Goal: Information Seeking & Learning: Learn about a topic

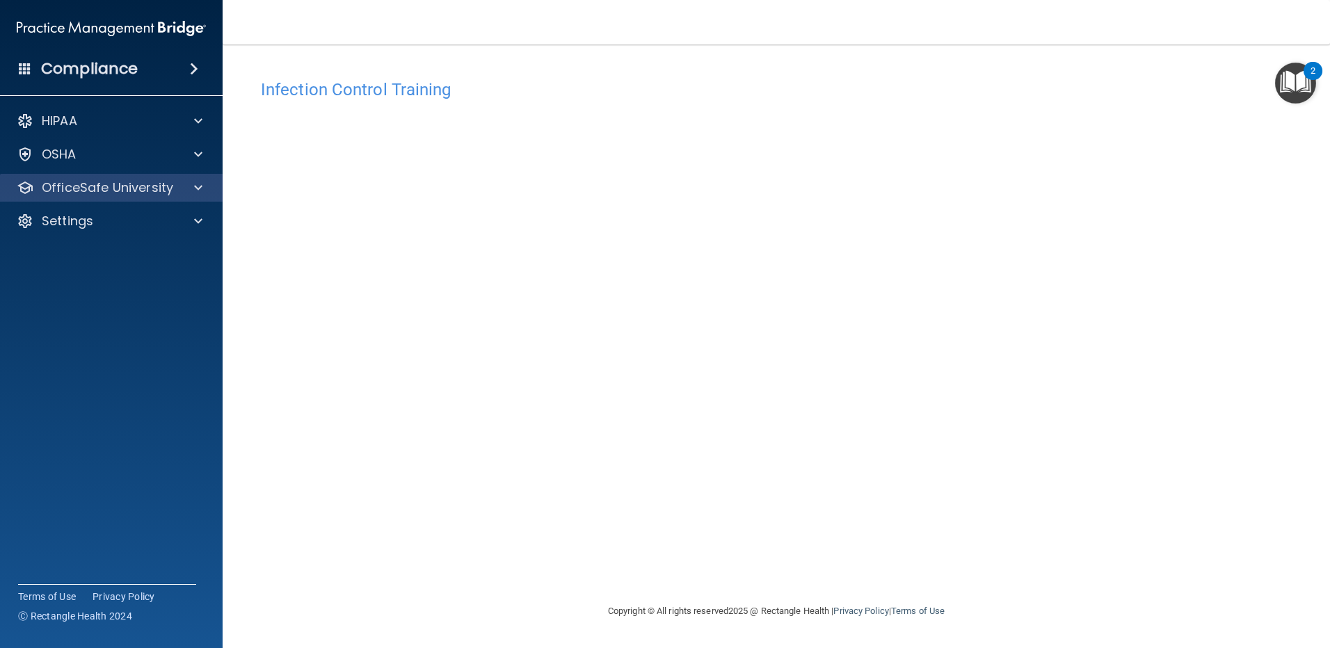
click at [149, 198] on div "OfficeSafe University" at bounding box center [111, 188] width 223 height 28
click at [194, 161] on span at bounding box center [198, 154] width 8 height 17
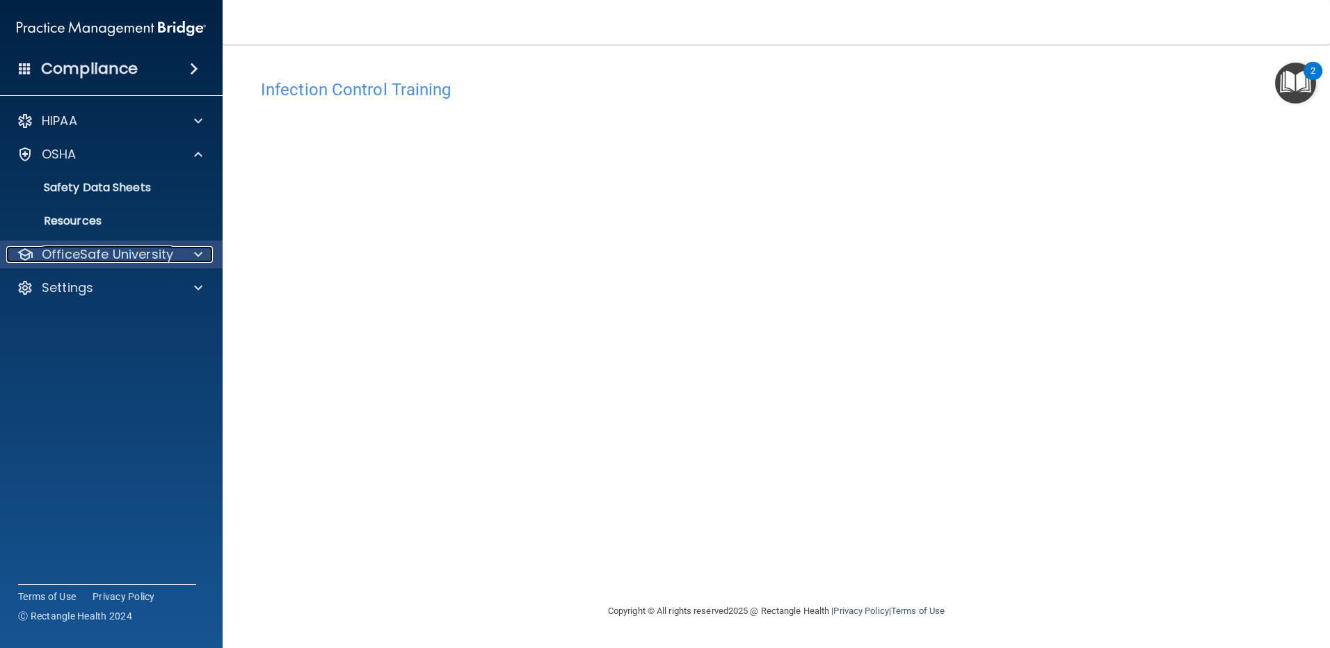
click at [198, 250] on span at bounding box center [198, 254] width 8 height 17
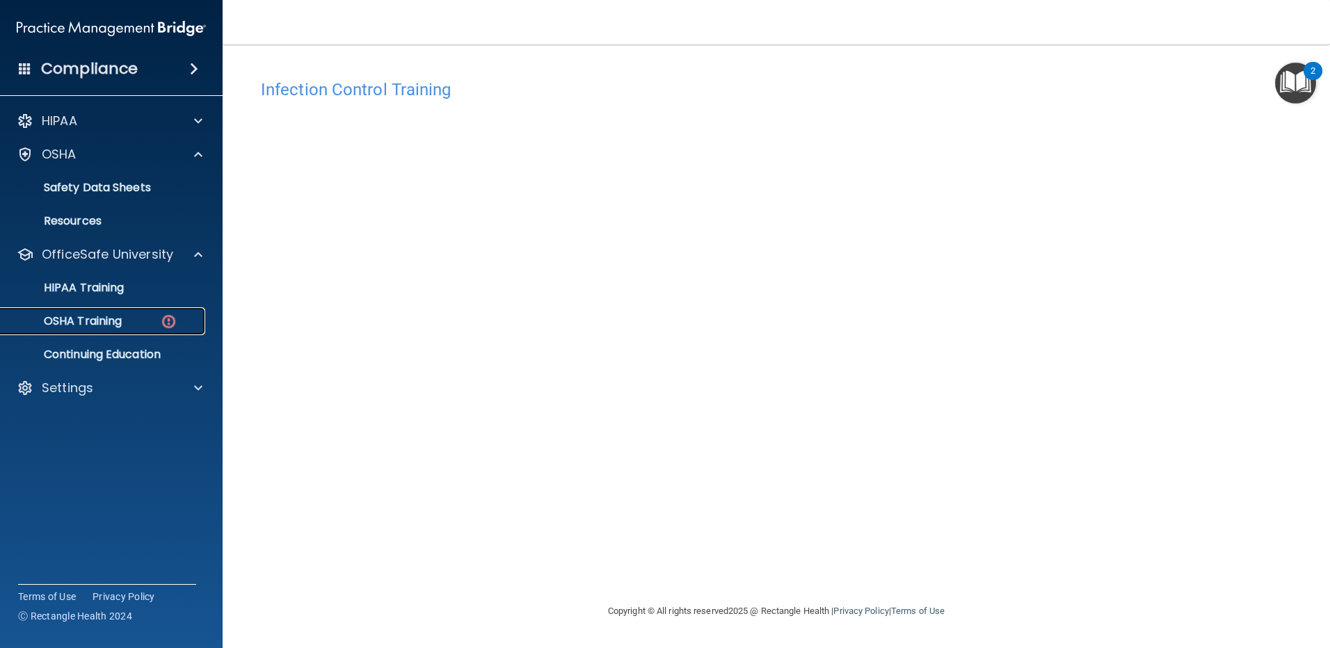
click at [147, 332] on link "OSHA Training" at bounding box center [95, 321] width 219 height 28
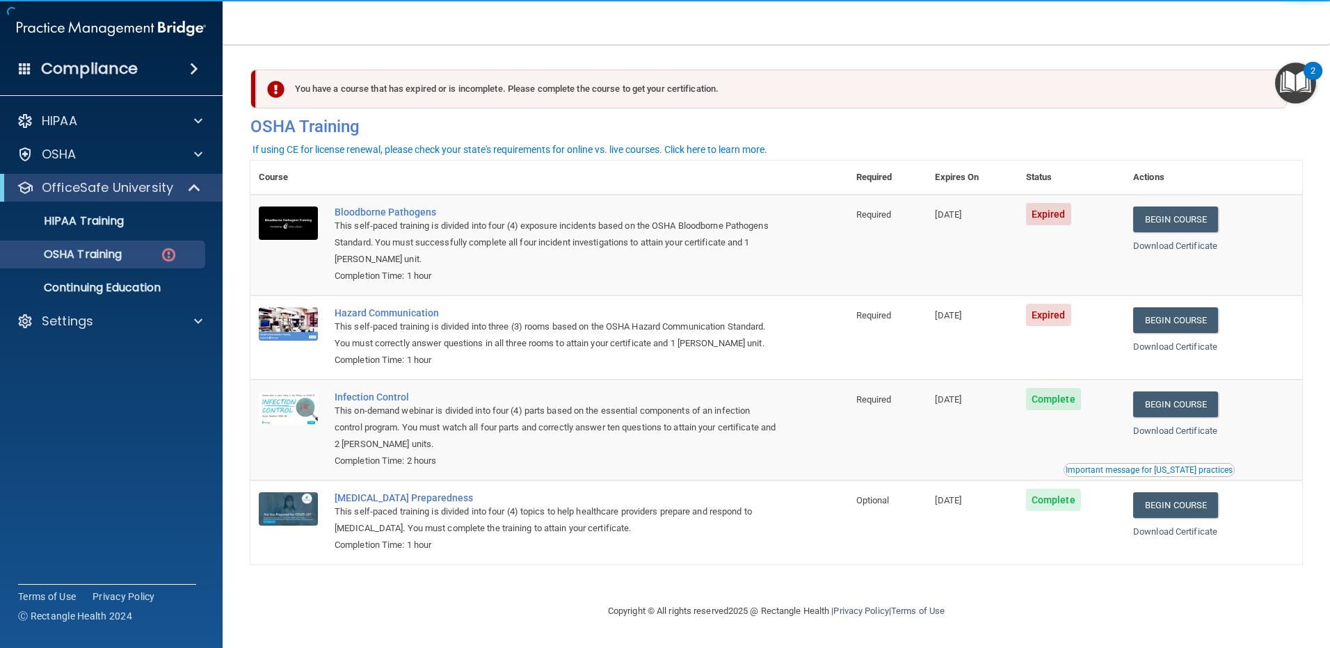
click at [1050, 313] on span "Expired" at bounding box center [1048, 315] width 45 height 22
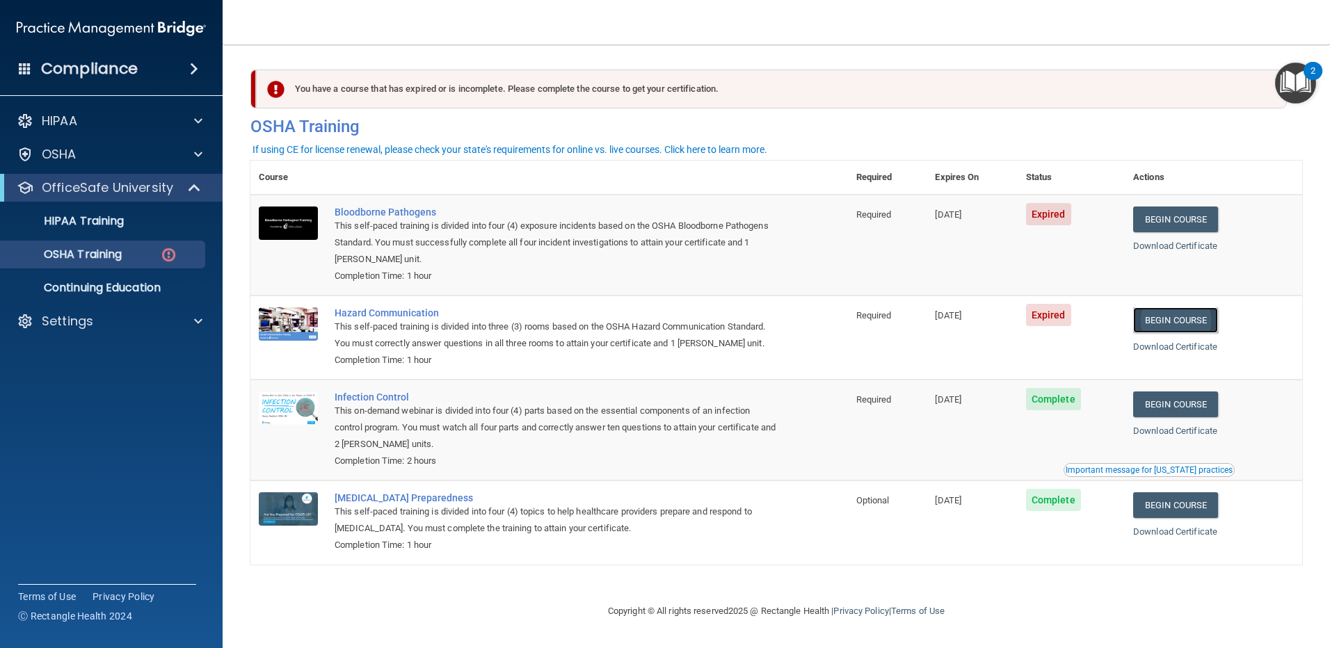
click at [1175, 322] on link "Begin Course" at bounding box center [1175, 320] width 85 height 26
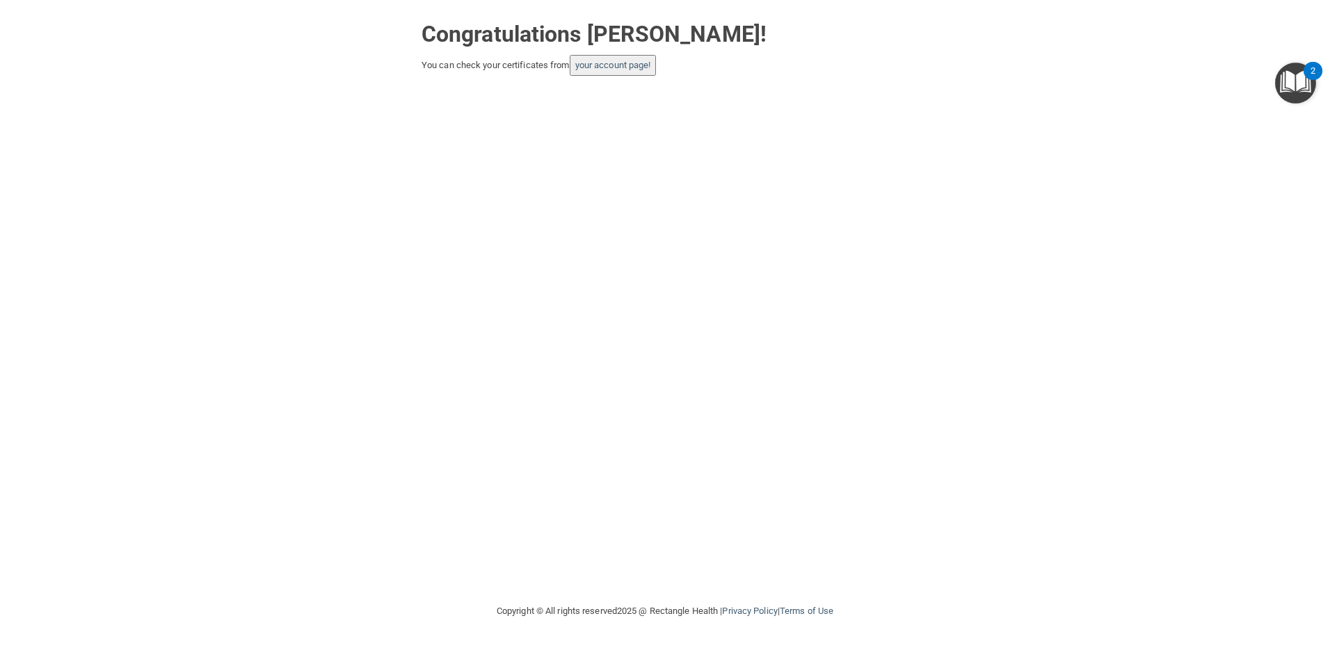
drag, startPoint x: 601, startPoint y: 174, endPoint x: 605, endPoint y: 87, distance: 87.0
click at [605, 87] on div "Congratulations [PERSON_NAME]! You can check your certificates from your accoun…" at bounding box center [665, 301] width 1274 height 575
click at [638, 66] on link "your account page!" at bounding box center [613, 65] width 76 height 10
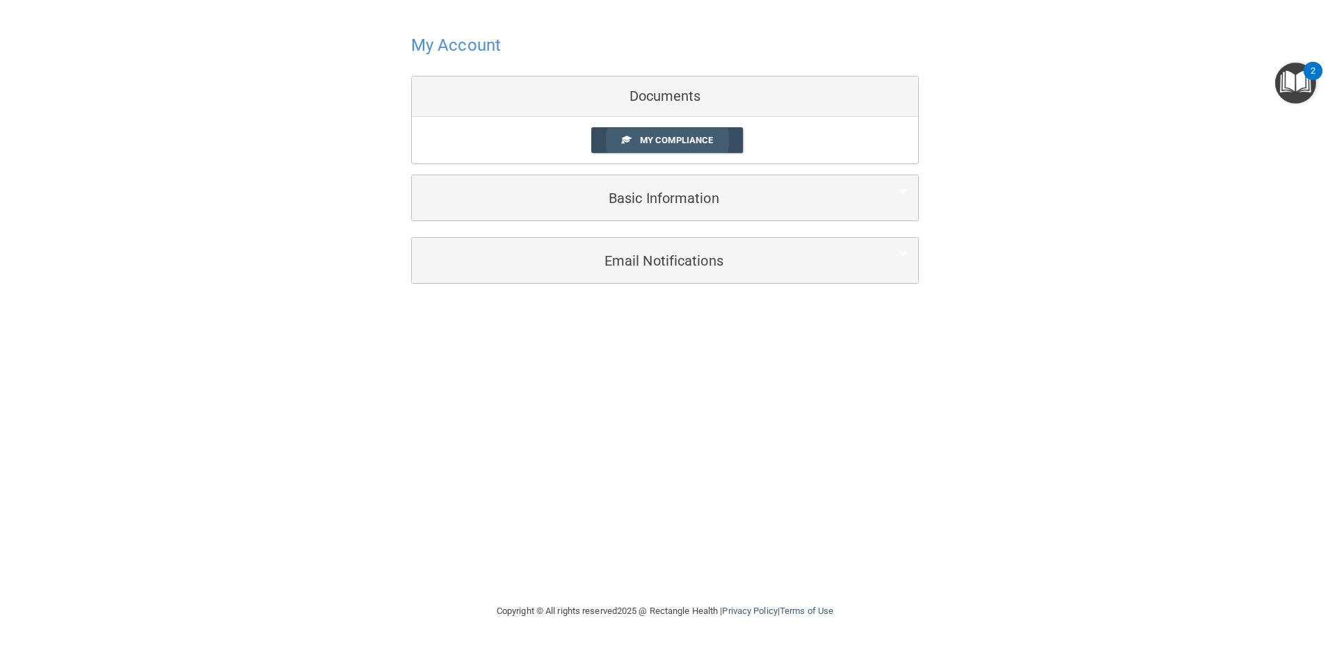
click at [641, 140] on span "My Compliance" at bounding box center [676, 140] width 73 height 10
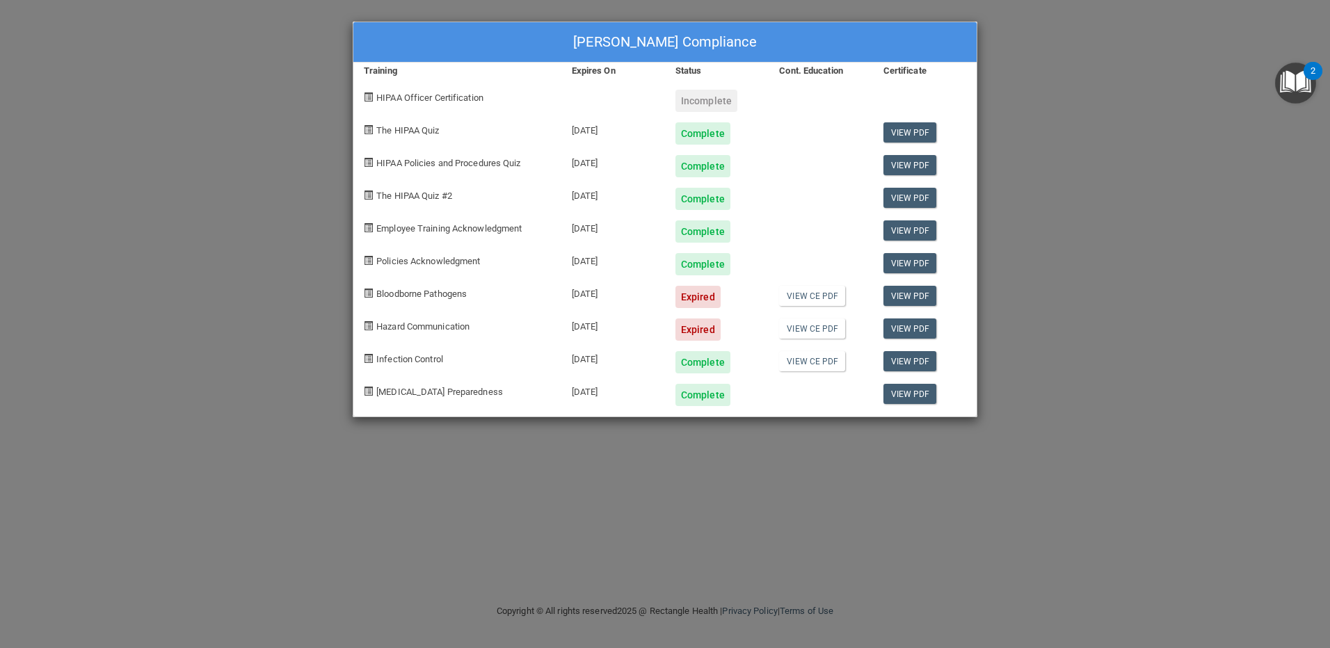
click at [698, 301] on div "Expired" at bounding box center [697, 297] width 45 height 22
click at [948, 42] on div "Hannah Lonadier's Compliance" at bounding box center [664, 42] width 623 height 40
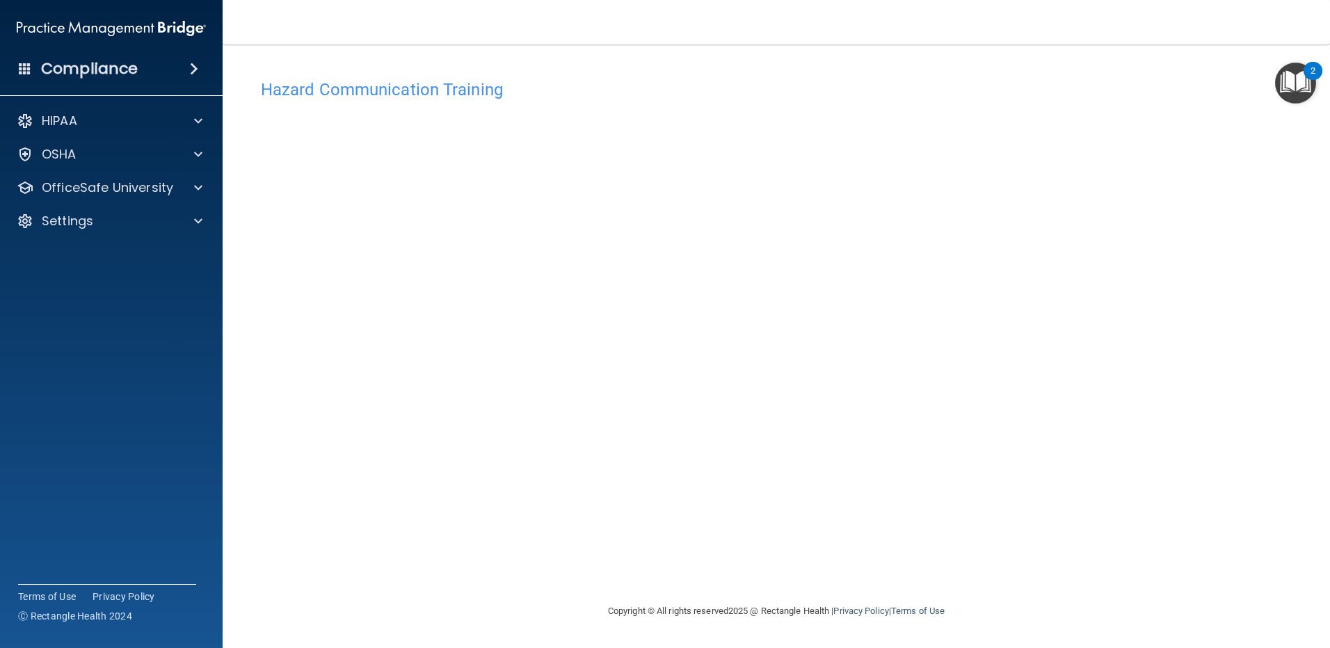
click at [1106, 212] on div "Hazard Communication Training This course doesn’t expire until 09/12/2025. Are …" at bounding box center [776, 337] width 1052 height 531
click at [191, 186] on div at bounding box center [196, 187] width 35 height 17
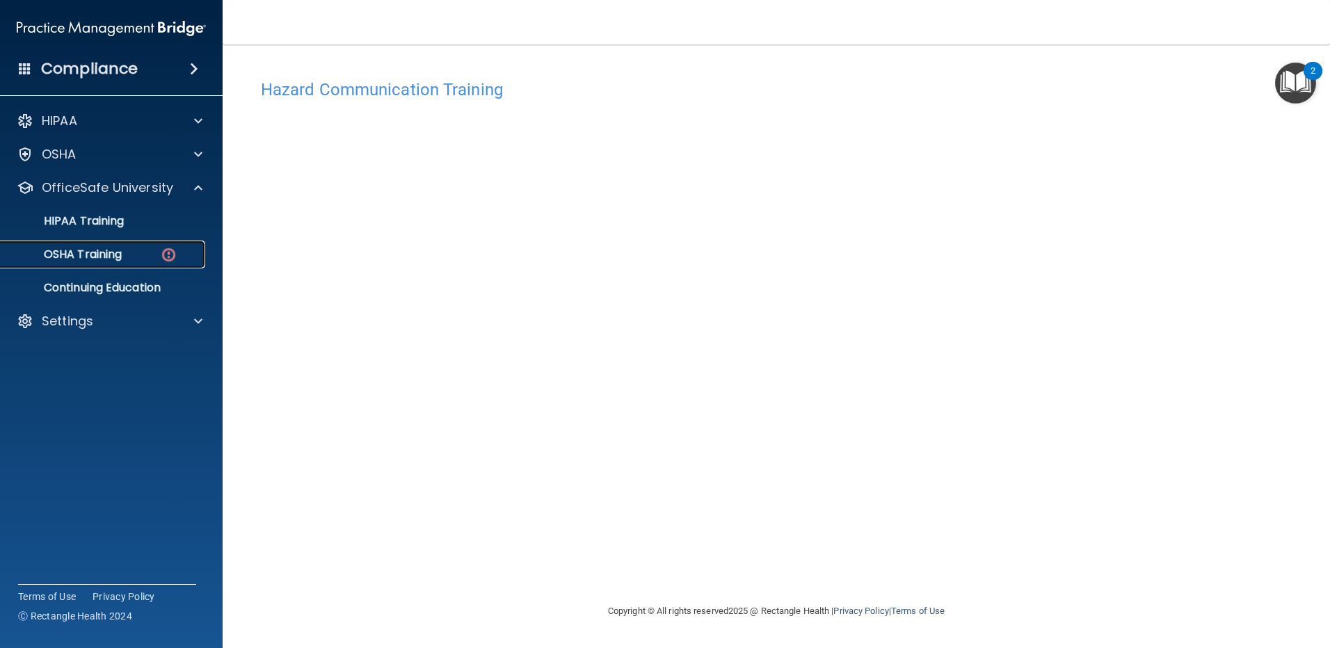
click at [175, 260] on img at bounding box center [168, 254] width 17 height 17
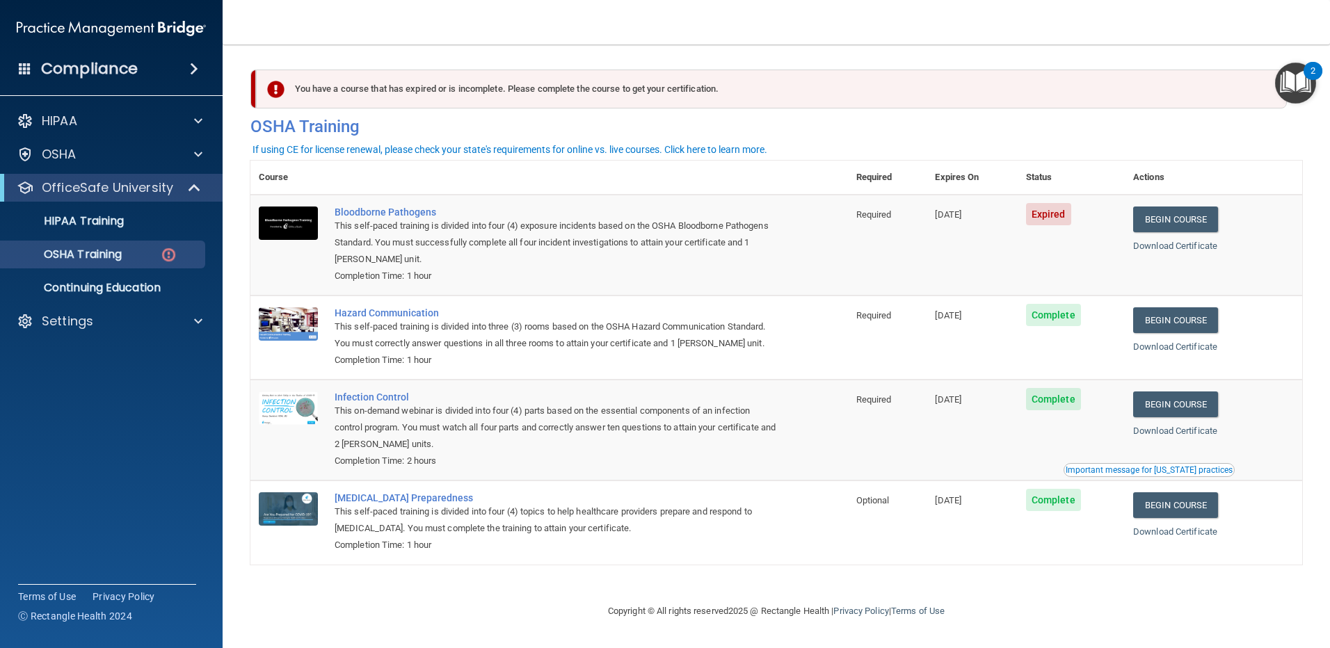
click at [1063, 209] on span "Expired" at bounding box center [1048, 214] width 45 height 22
click at [1192, 221] on link "Begin Course" at bounding box center [1175, 220] width 85 height 26
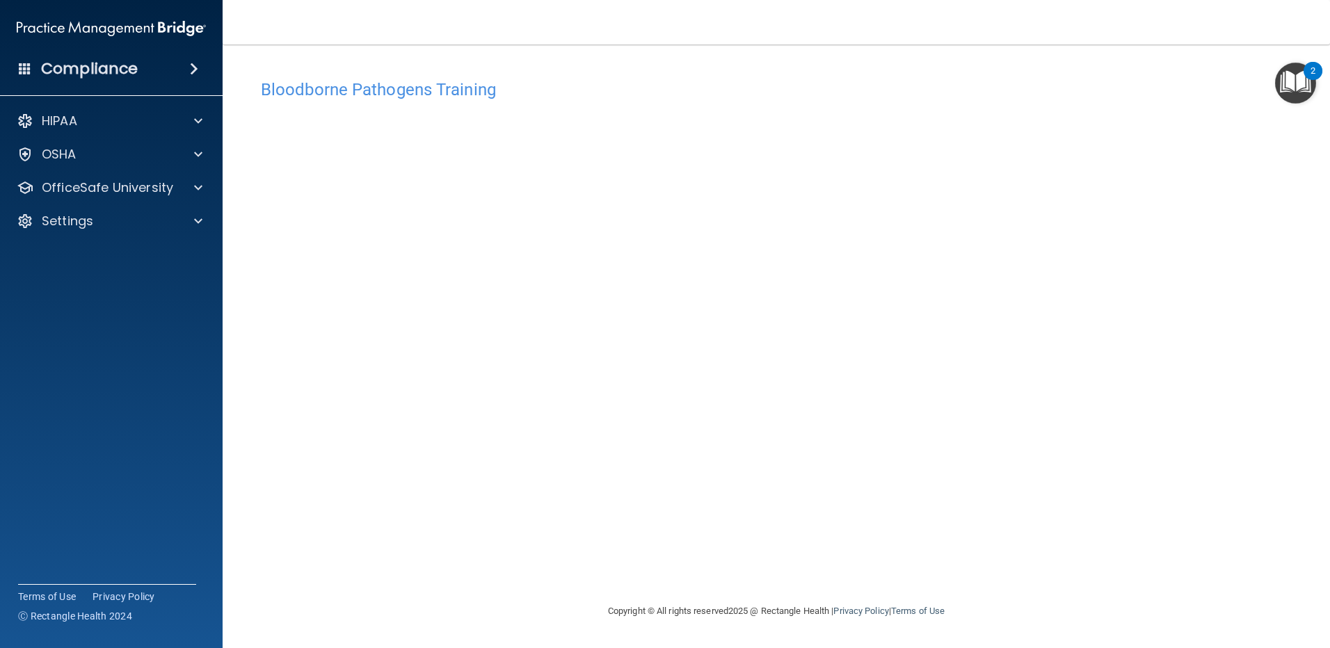
click at [1329, 533] on html "Compliance HIPAA Documents and Policies Report an Incident Business Associates …" at bounding box center [665, 324] width 1330 height 648
click at [198, 187] on span at bounding box center [198, 187] width 8 height 17
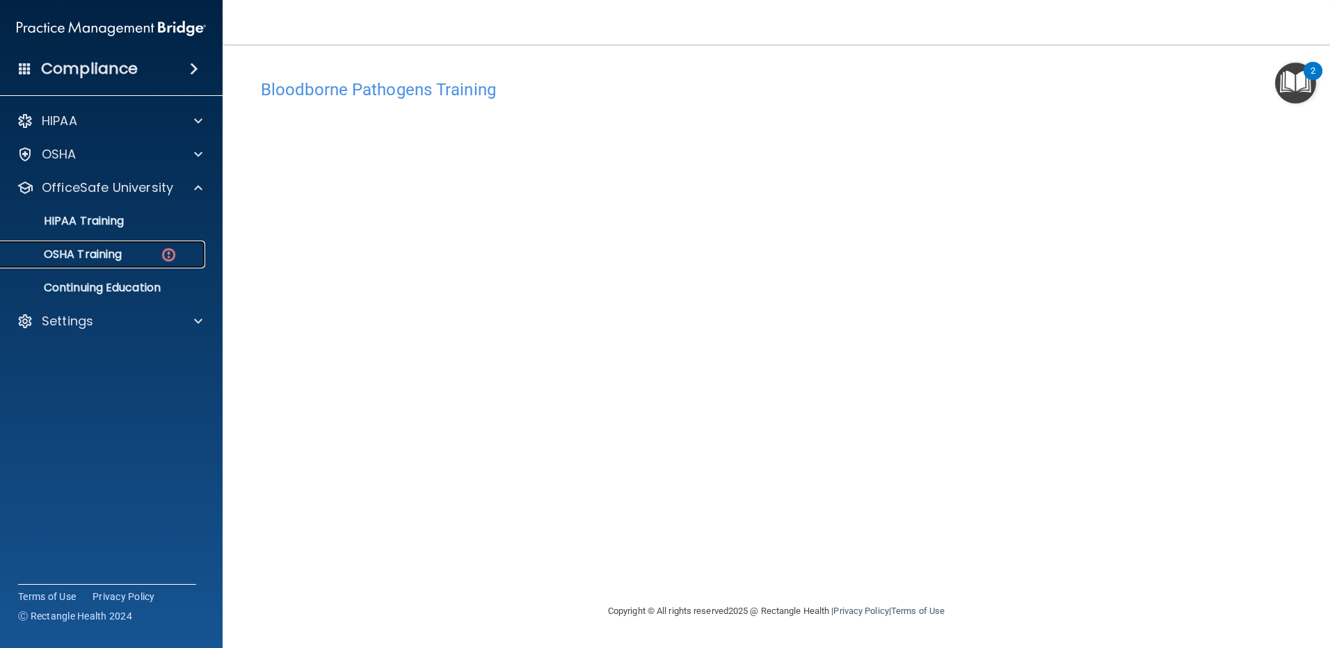
click at [171, 260] on img at bounding box center [168, 254] width 17 height 17
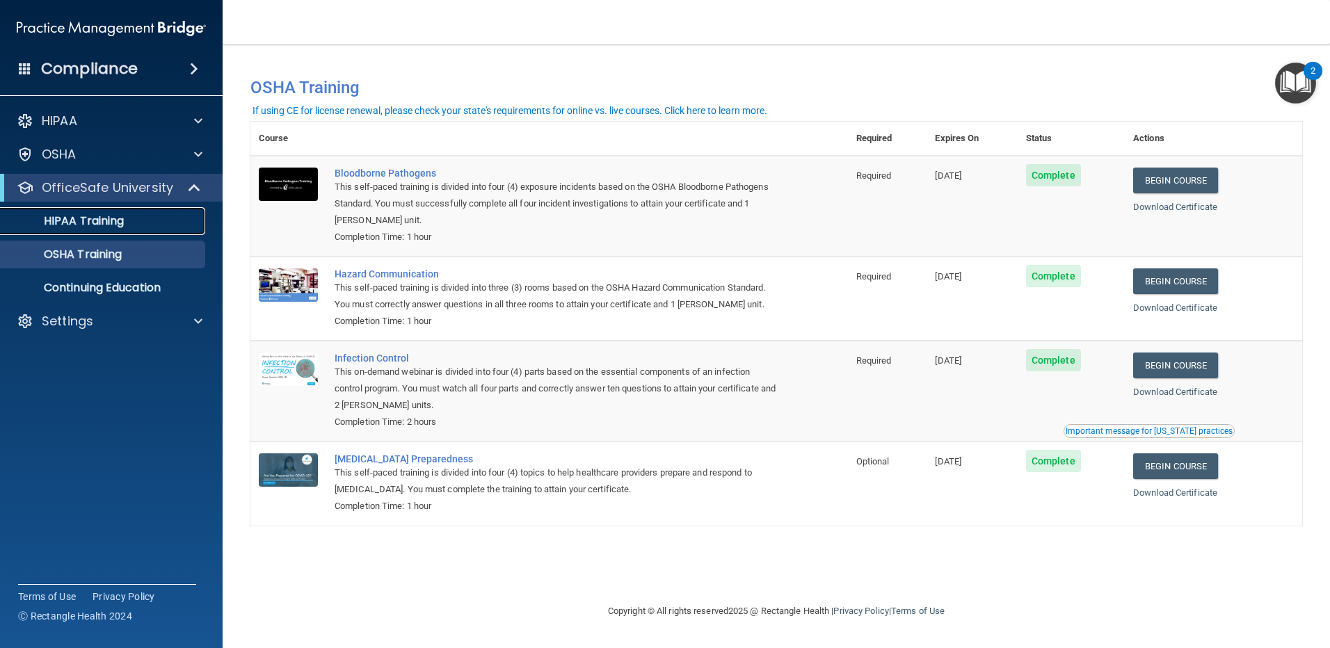
click at [131, 234] on link "HIPAA Training" at bounding box center [95, 221] width 219 height 28
